Goal: Find specific page/section: Find specific page/section

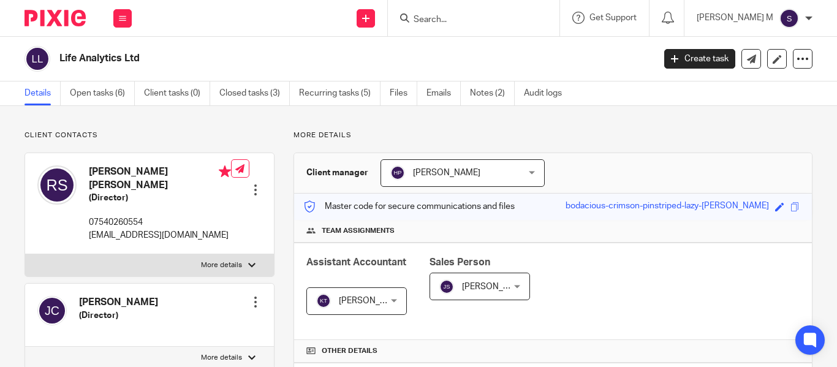
click at [464, 24] on input "Search" at bounding box center [467, 20] width 110 height 11
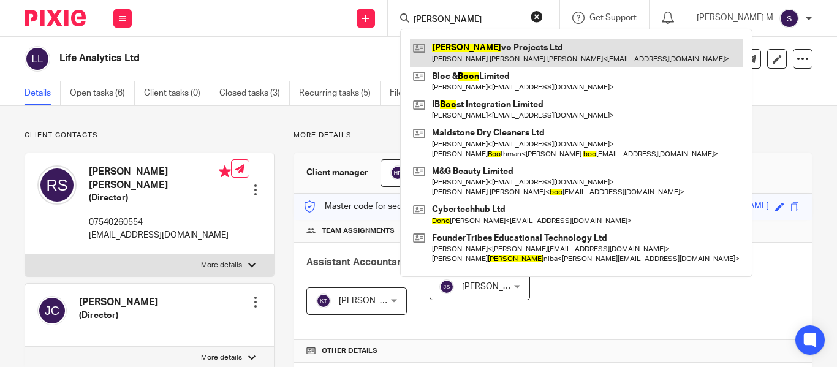
type input "[PERSON_NAME]"
click at [496, 40] on link at bounding box center [576, 53] width 333 height 28
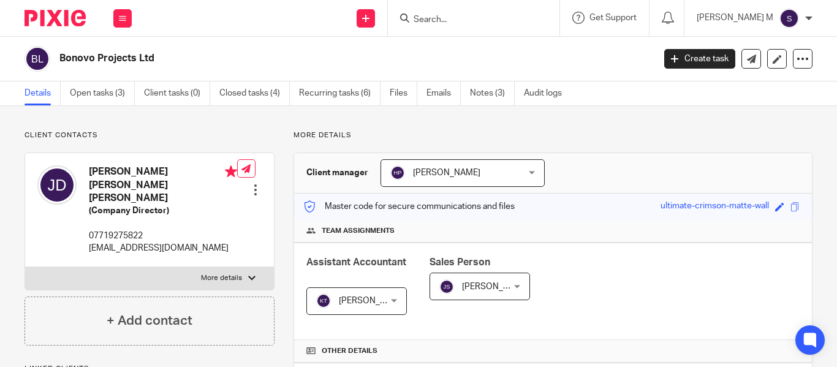
click at [500, 20] on input "Search" at bounding box center [467, 20] width 110 height 11
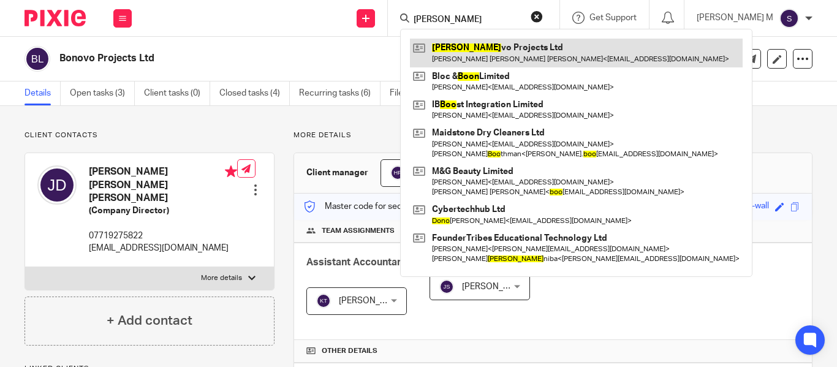
type input "[PERSON_NAME]"
click at [513, 42] on link at bounding box center [576, 53] width 333 height 28
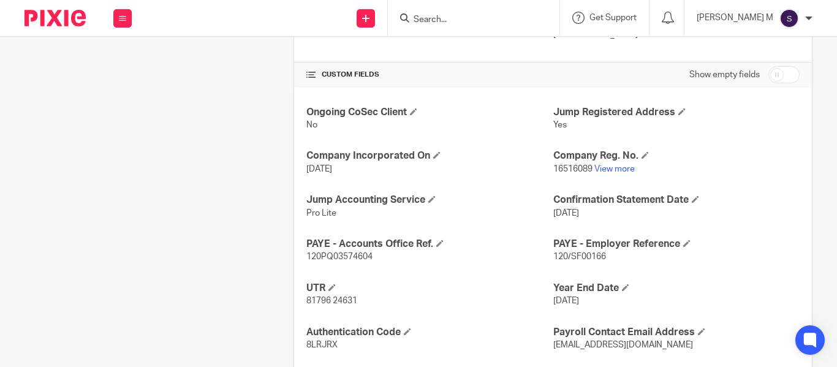
scroll to position [469, 0]
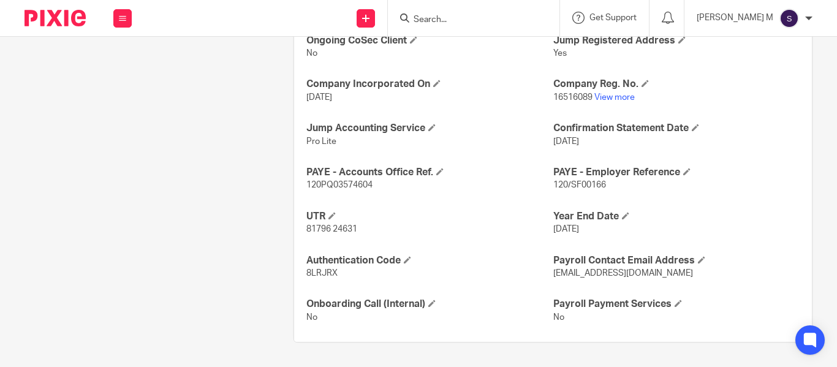
click at [579, 230] on span "30 Jun 2026" at bounding box center [566, 229] width 26 height 9
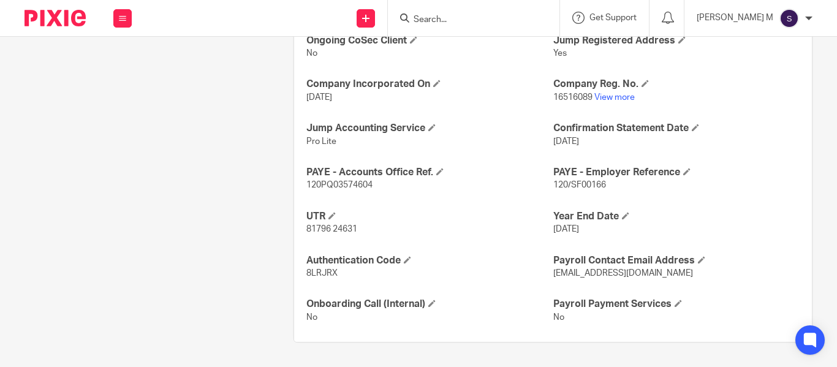
click at [579, 230] on span "30 Jun 2026" at bounding box center [566, 229] width 26 height 9
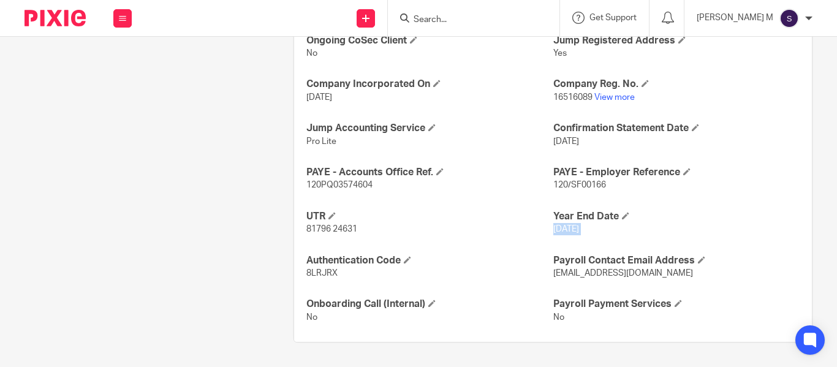
click at [579, 230] on span "30 Jun 2026" at bounding box center [566, 229] width 26 height 9
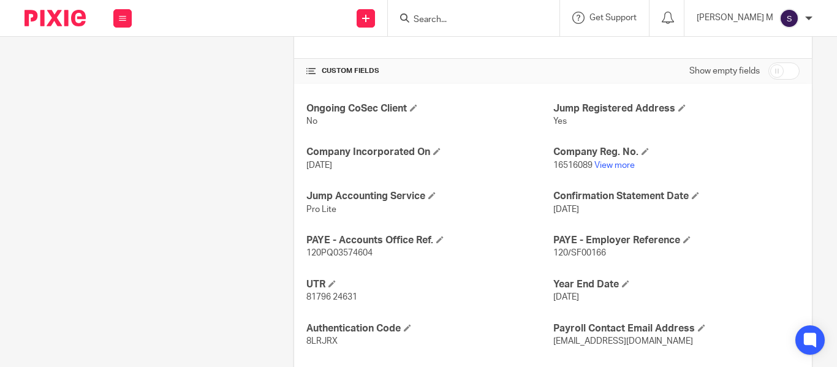
scroll to position [401, 0]
click at [606, 162] on link "View more" at bounding box center [614, 166] width 40 height 9
